Goal: Ask a question

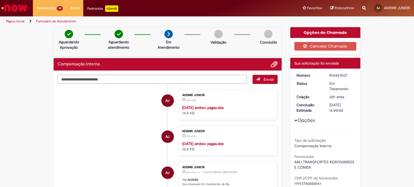
click at [70, 81] on textarea "Digite sua mensagem aqui..." at bounding box center [152, 79] width 189 height 9
type textarea "**"
click at [260, 78] on button "Enviar" at bounding box center [265, 79] width 25 height 9
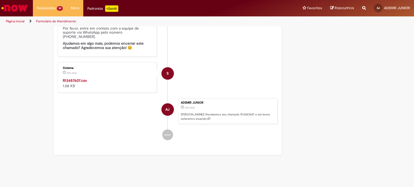
scroll to position [423, 0]
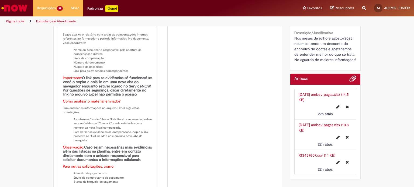
scroll to position [324, 0]
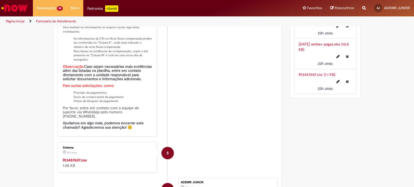
click at [304, 74] on link "R13457607.csv (1.1 KB)" at bounding box center [317, 74] width 37 height 5
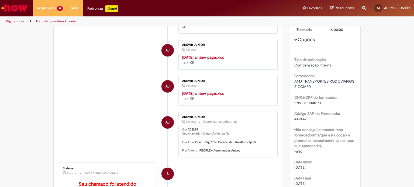
scroll to position [0, 0]
